Goal: Task Accomplishment & Management: Manage account settings

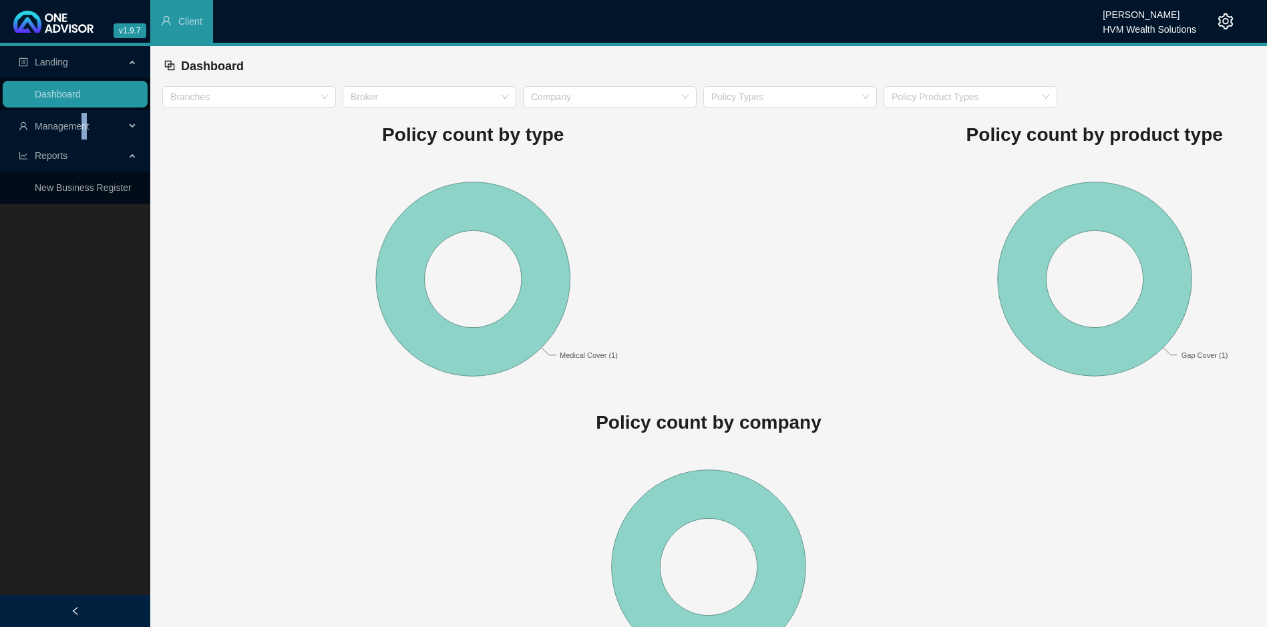
click at [84, 125] on span "Management" at bounding box center [62, 126] width 55 height 11
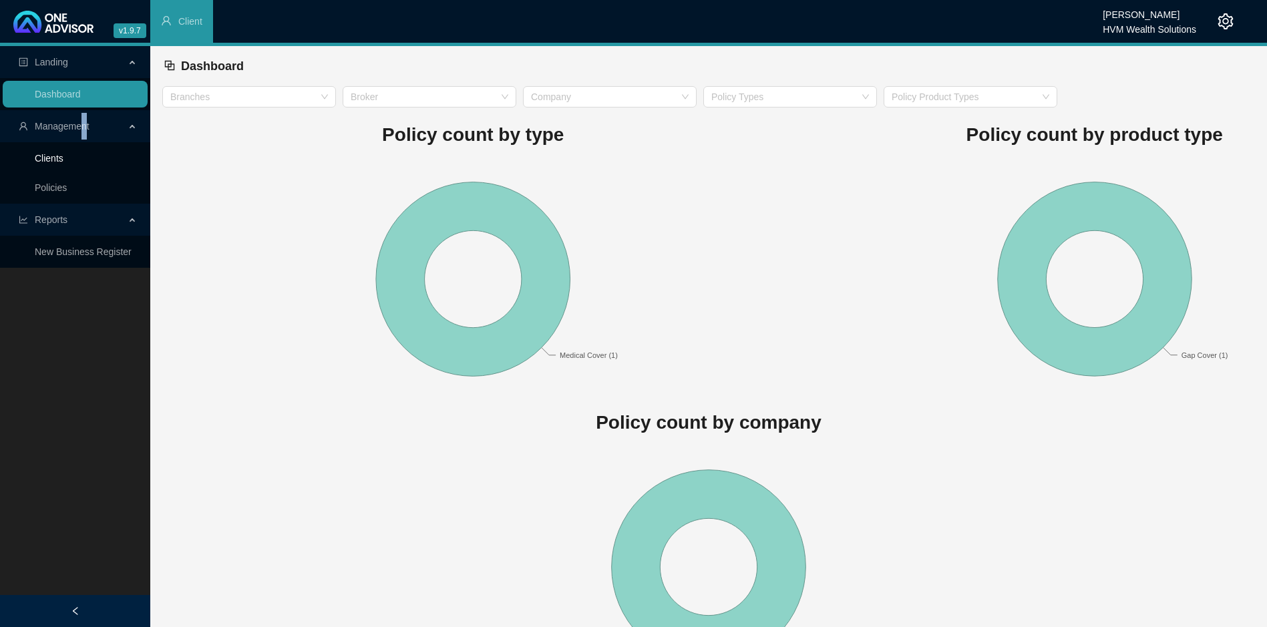
drag, startPoint x: 84, startPoint y: 125, endPoint x: 46, endPoint y: 156, distance: 48.8
click at [46, 156] on link "Clients" at bounding box center [49, 158] width 29 height 11
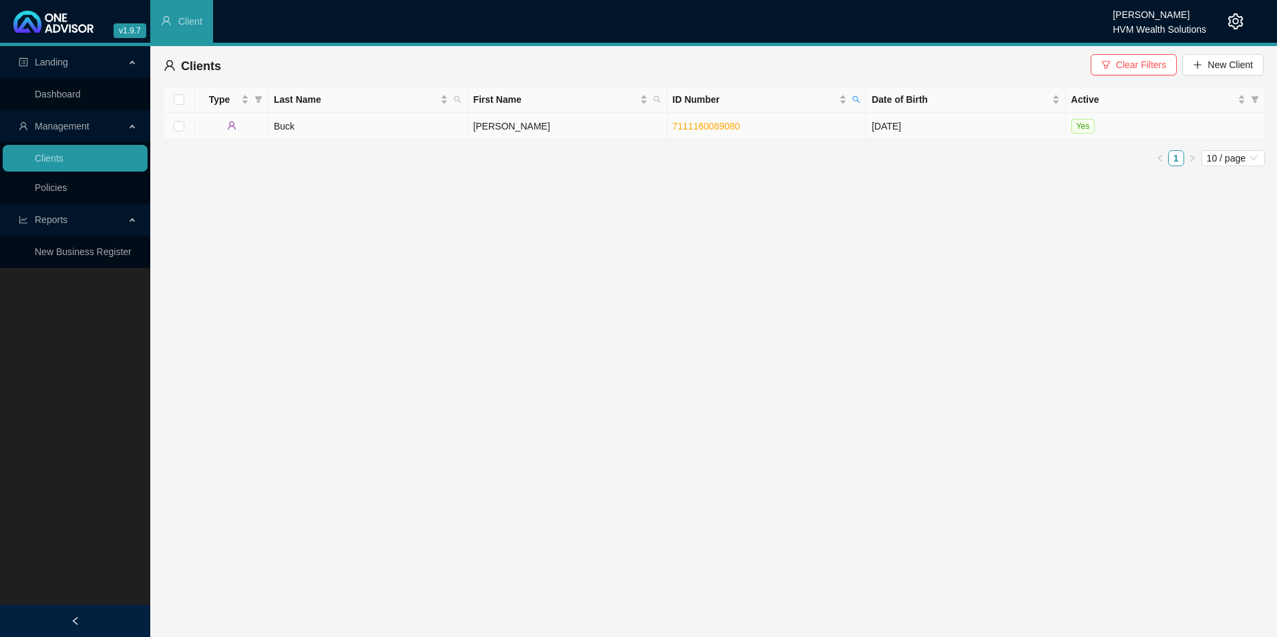
click at [379, 131] on td "Buck" at bounding box center [368, 126] width 199 height 27
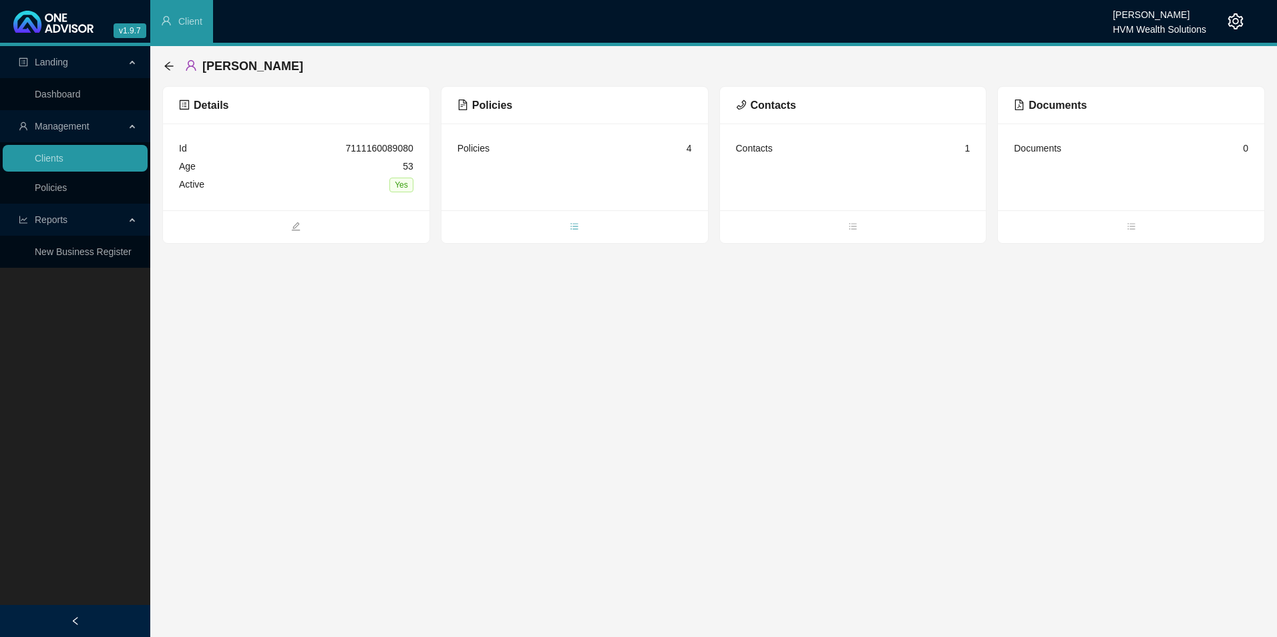
click at [571, 229] on icon "bars" at bounding box center [574, 226] width 9 height 9
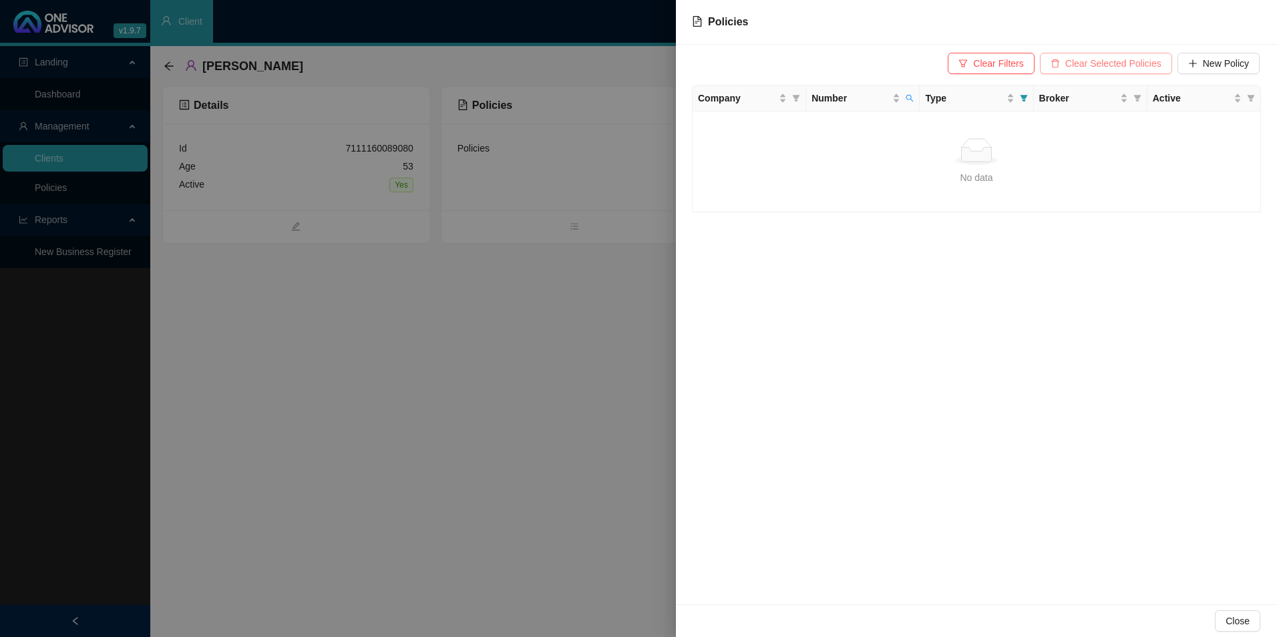
click at [1094, 60] on span "Clear Selected Policies" at bounding box center [1114, 63] width 96 height 15
click at [557, 276] on div at bounding box center [638, 318] width 1277 height 637
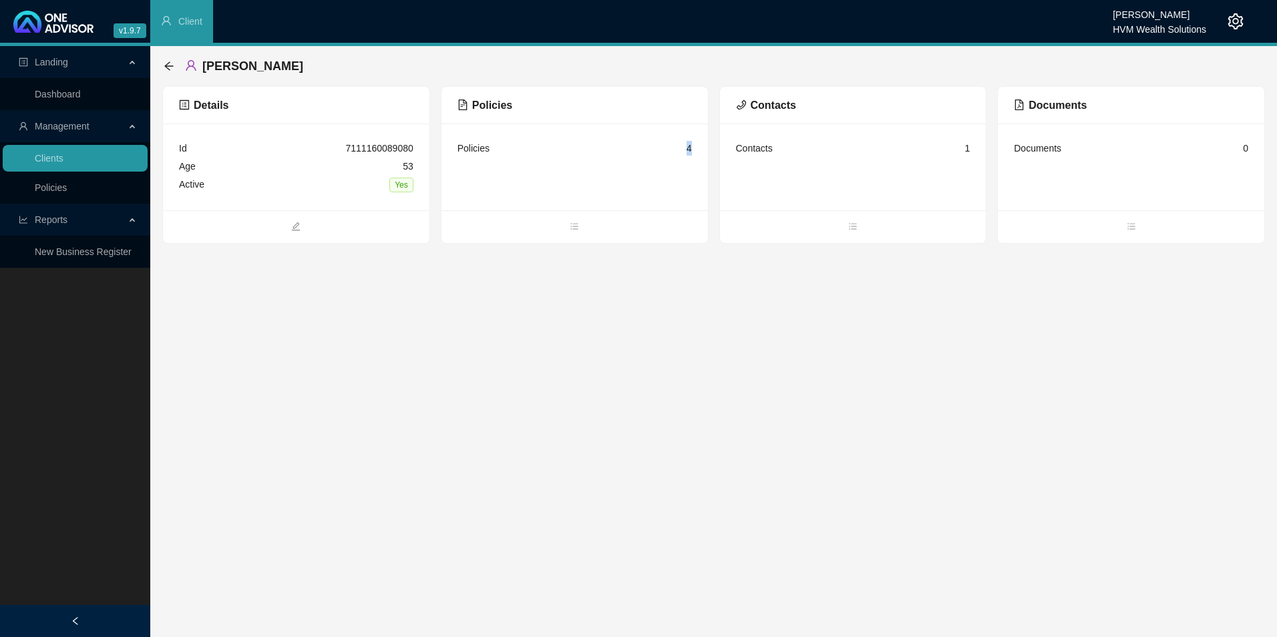
click at [688, 148] on div "4" at bounding box center [689, 148] width 5 height 15
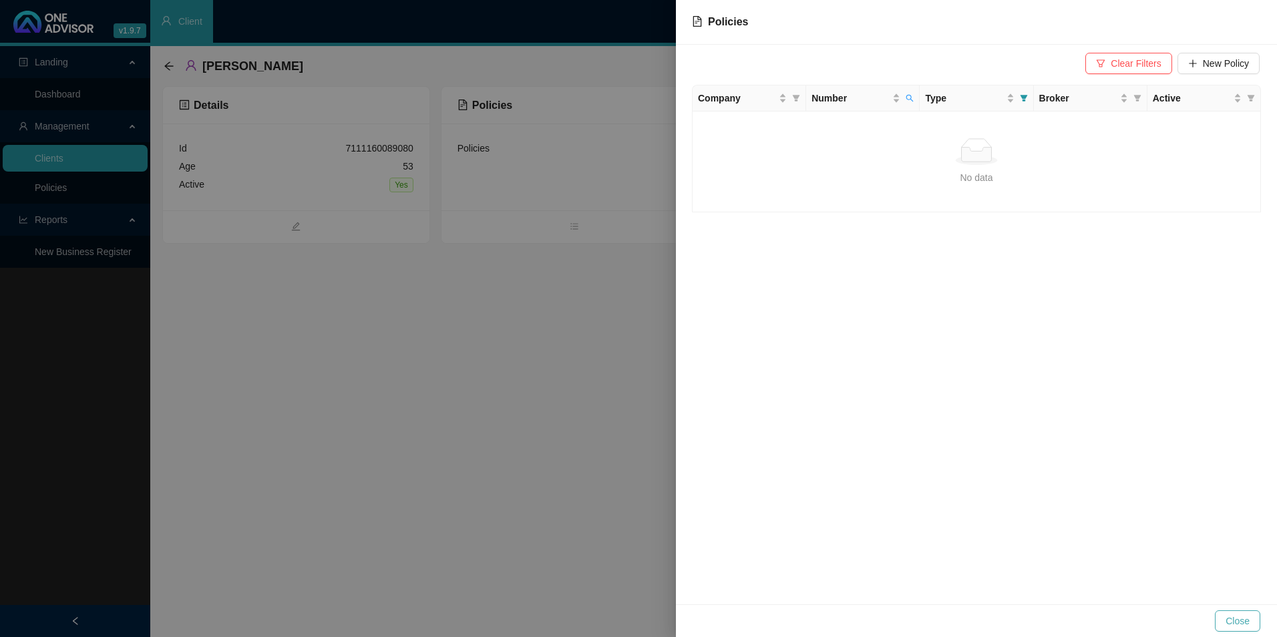
click at [1237, 617] on span "Close" at bounding box center [1238, 621] width 24 height 15
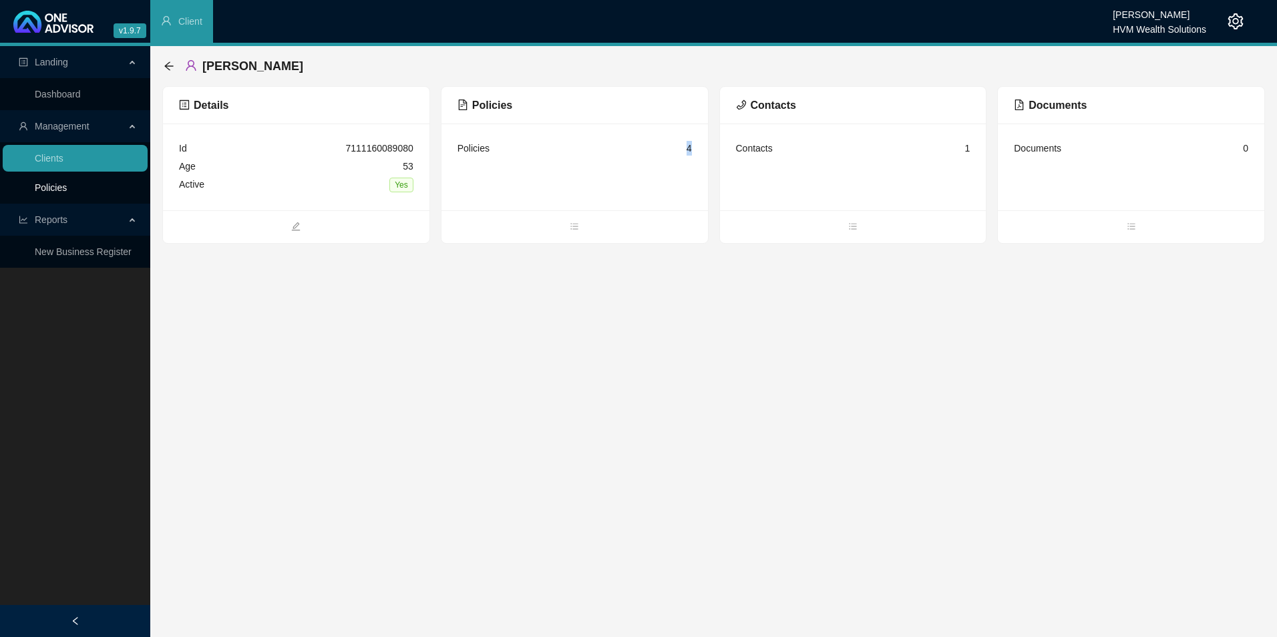
click at [67, 187] on link "Policies" at bounding box center [51, 187] width 32 height 11
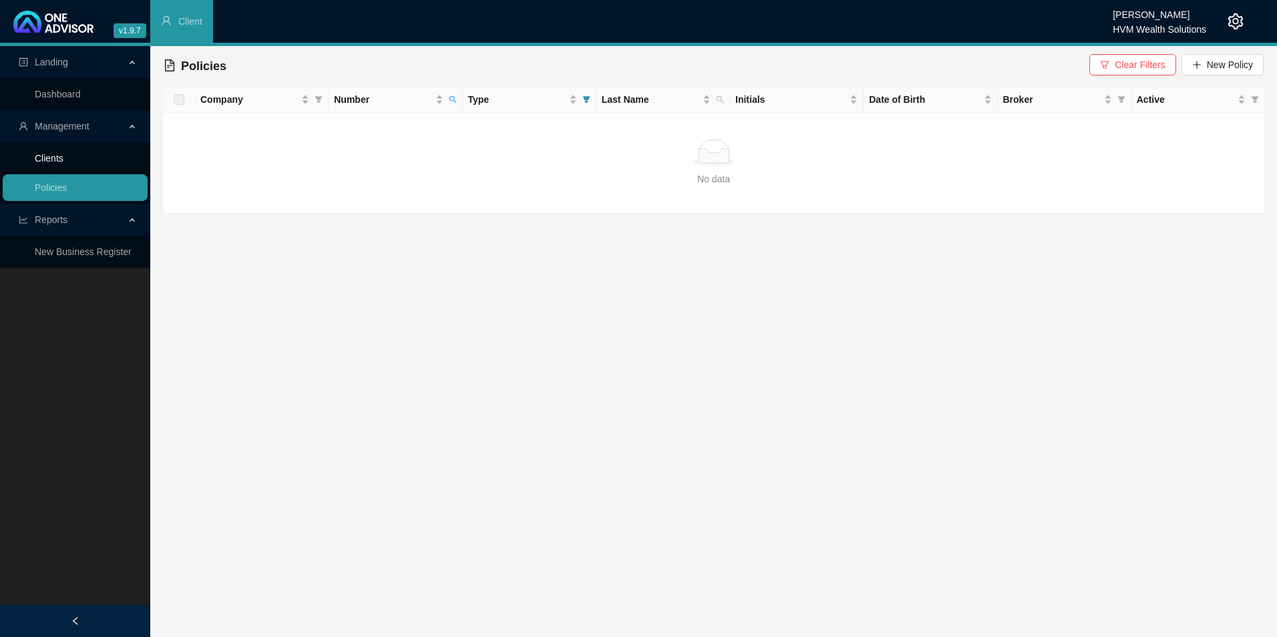
click at [63, 156] on link "Clients" at bounding box center [49, 158] width 29 height 11
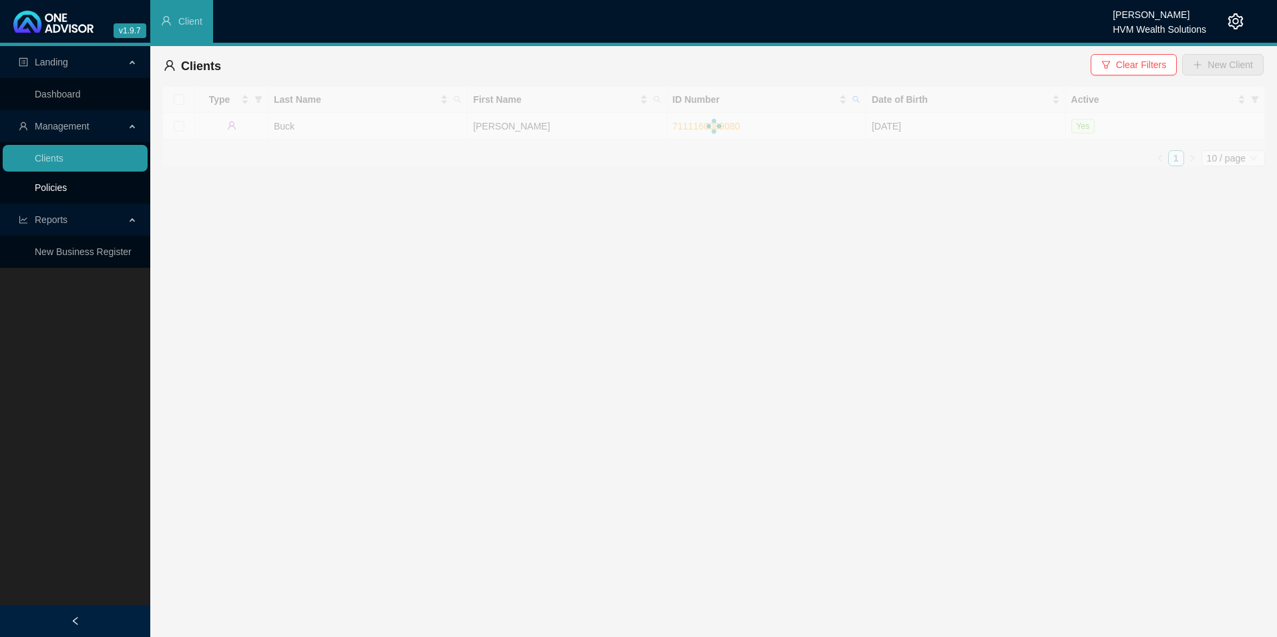
click at [67, 182] on link "Policies" at bounding box center [51, 187] width 32 height 11
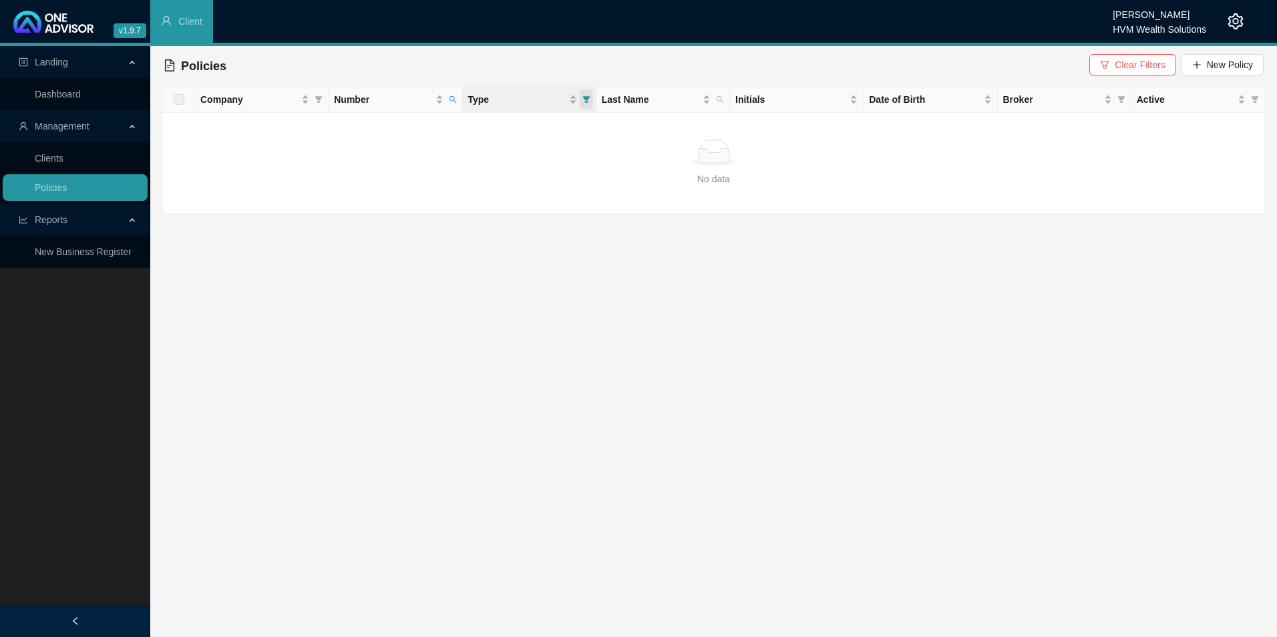
click at [589, 97] on icon "filter" at bounding box center [586, 99] width 7 height 7
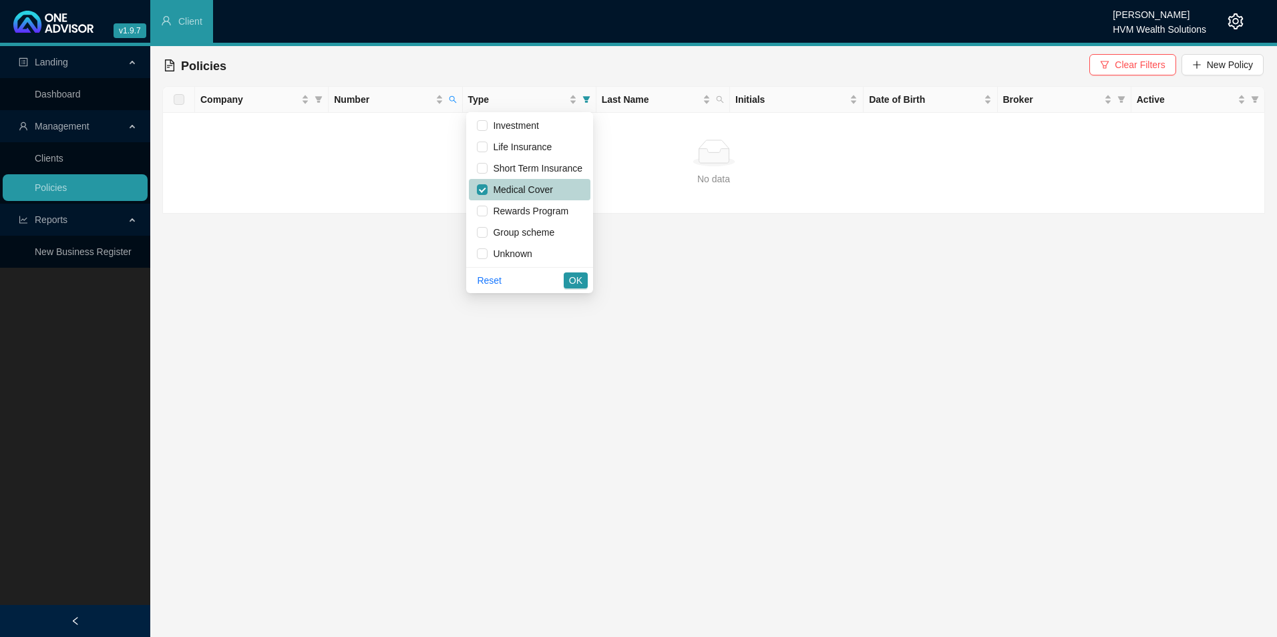
click at [522, 188] on span "Medical Cover" at bounding box center [520, 189] width 65 height 11
checkbox input "false"
click at [452, 98] on div "Company Number Type Last Name Initials Date of Birth Broker Active No data No d…" at bounding box center [713, 150] width 1103 height 128
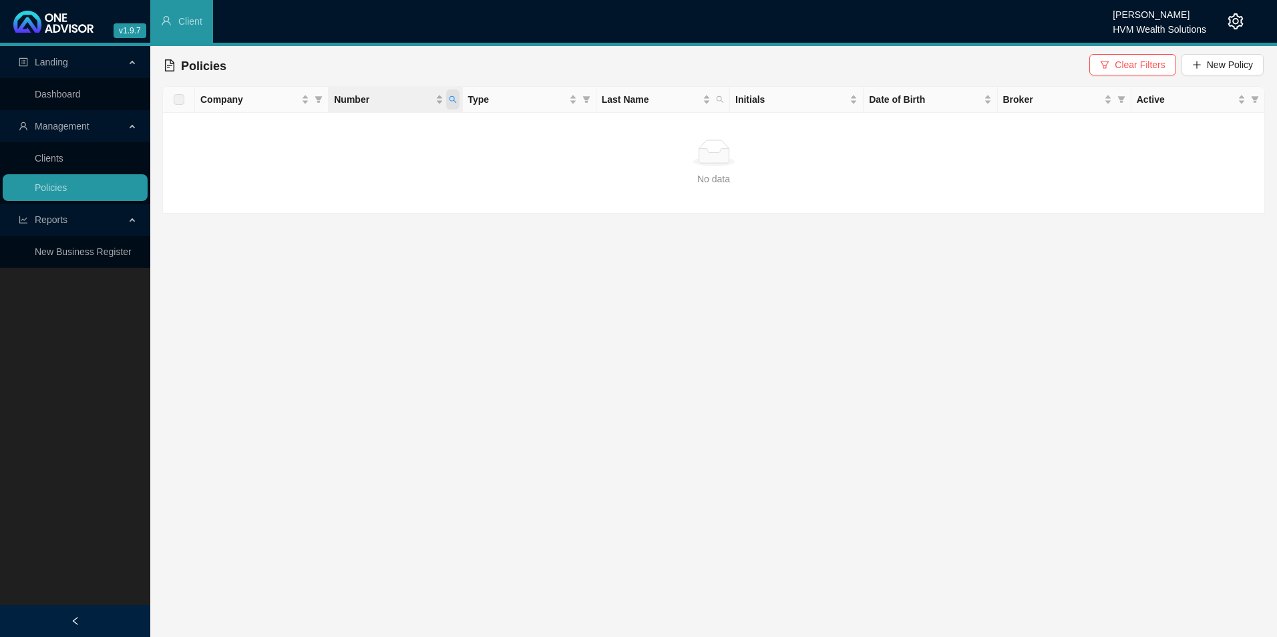
click at [449, 100] on icon "search" at bounding box center [453, 100] width 8 height 8
type input "953618870"
click at [365, 154] on span "Search" at bounding box center [365, 152] width 29 height 15
click at [1241, 18] on icon "setting" at bounding box center [1236, 21] width 16 height 16
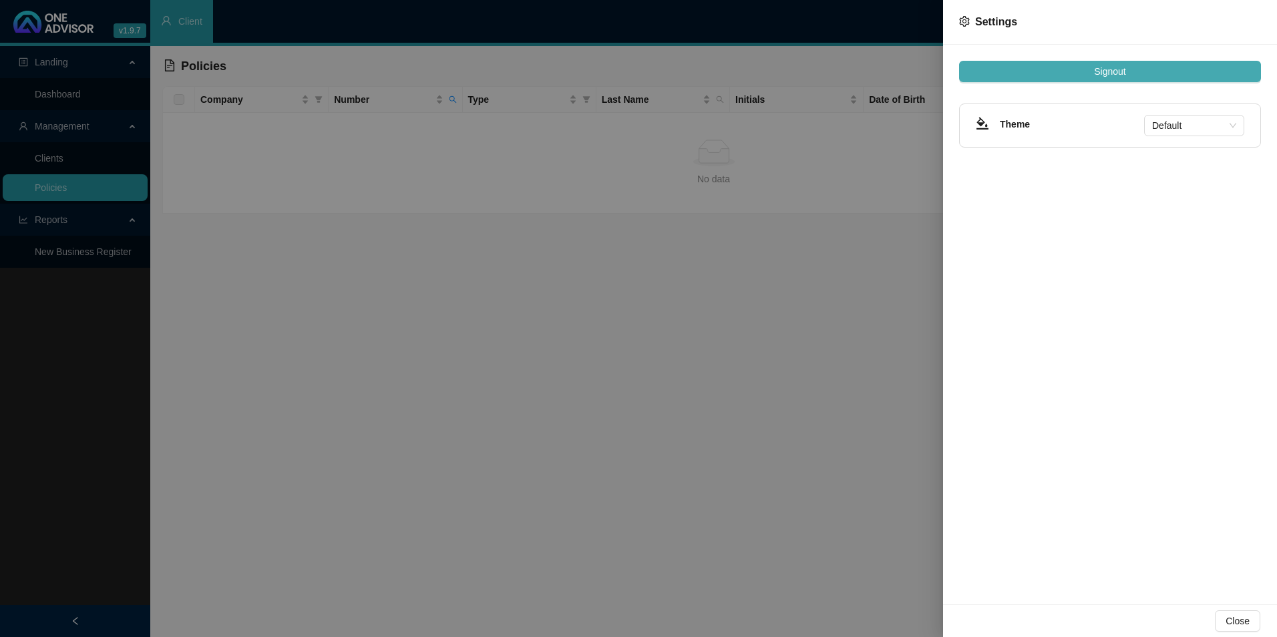
click at [1150, 73] on button "Signout" at bounding box center [1110, 71] width 302 height 21
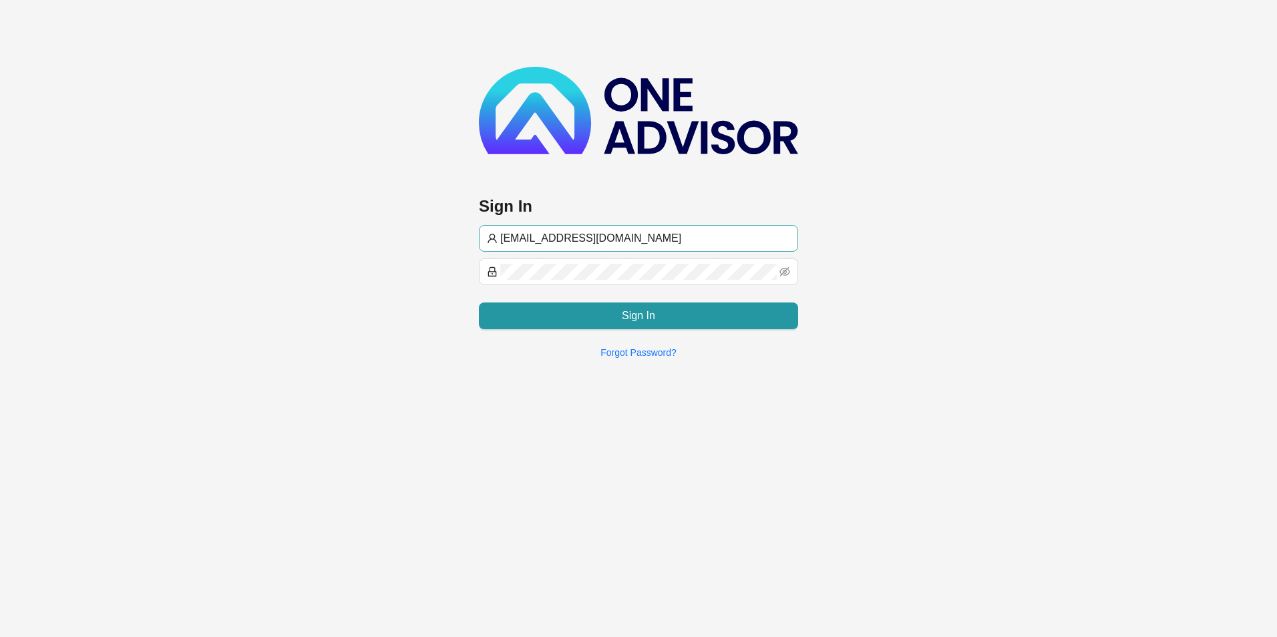
click at [637, 235] on input "[EMAIL_ADDRESS][DOMAIN_NAME]" at bounding box center [645, 239] width 290 height 16
type input "[PERSON_NAME]@hvmws"
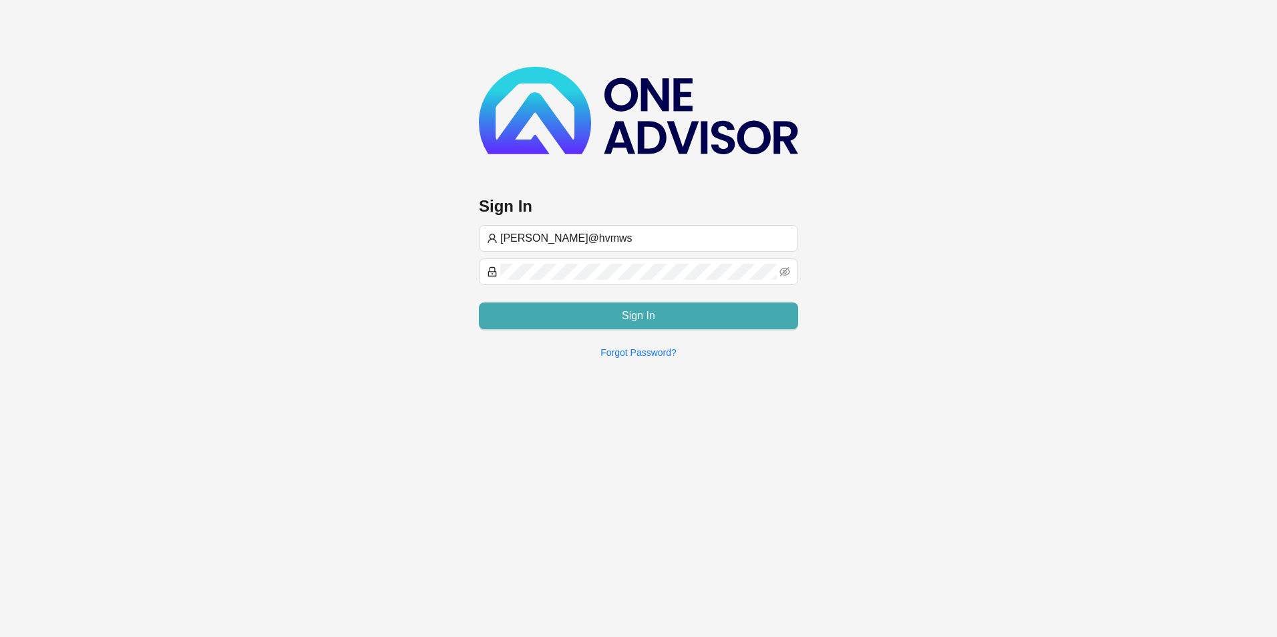
click at [634, 326] on button "Sign In" at bounding box center [638, 316] width 319 height 27
